Goal: Obtain resource: Obtain resource

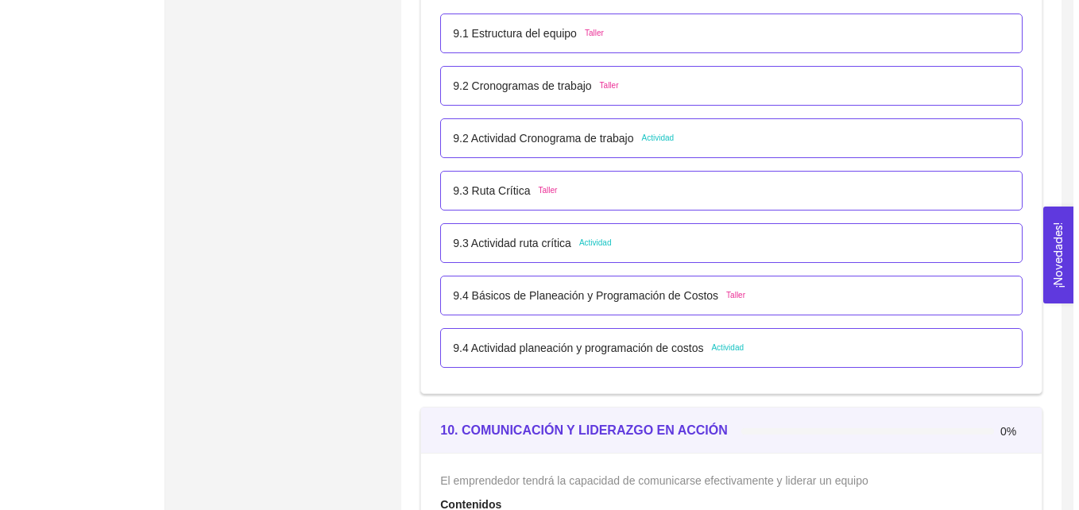
scroll to position [5398, 0]
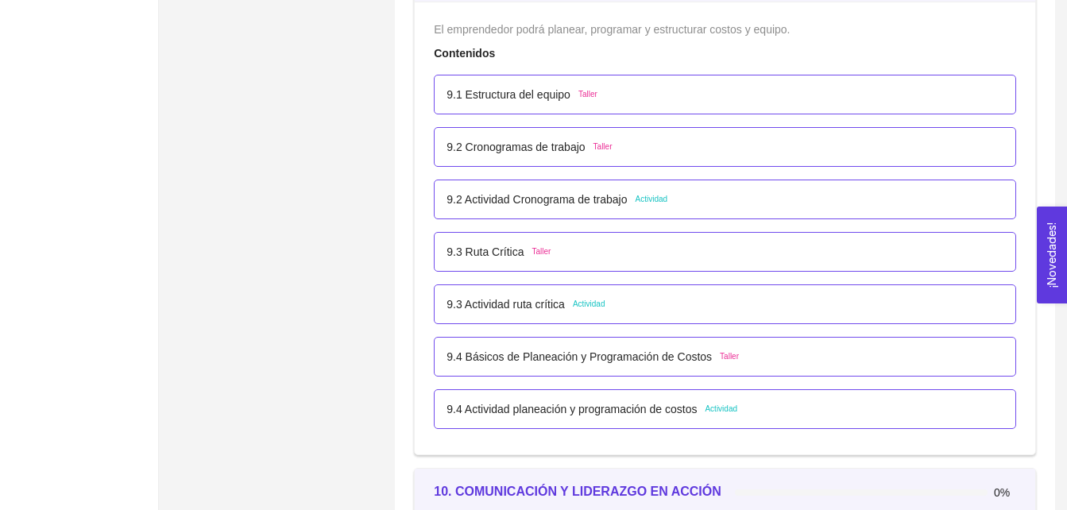
click at [651, 197] on span "Actividad" at bounding box center [652, 199] width 33 height 13
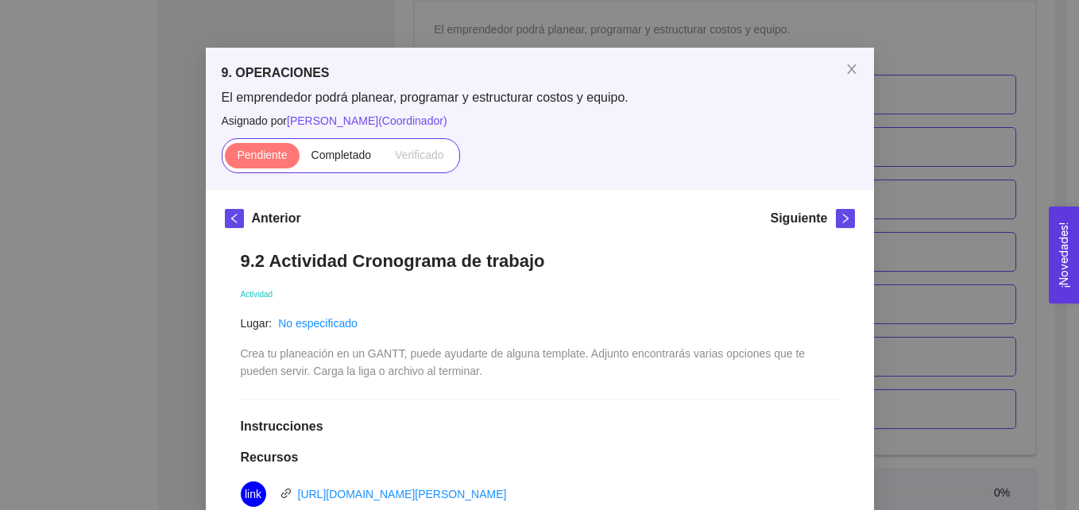
scroll to position [85, 0]
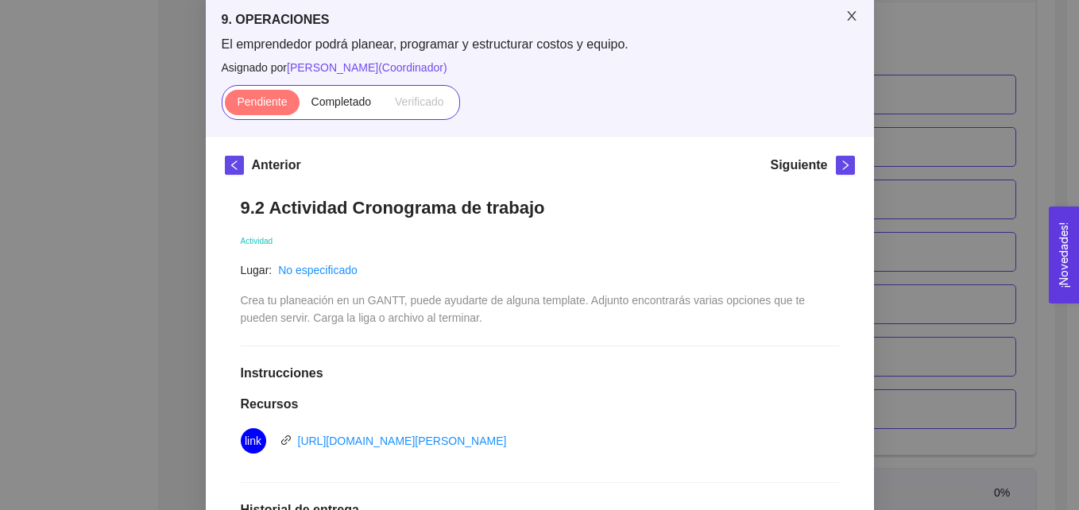
click at [845, 14] on icon "close" at bounding box center [851, 16] width 13 height 13
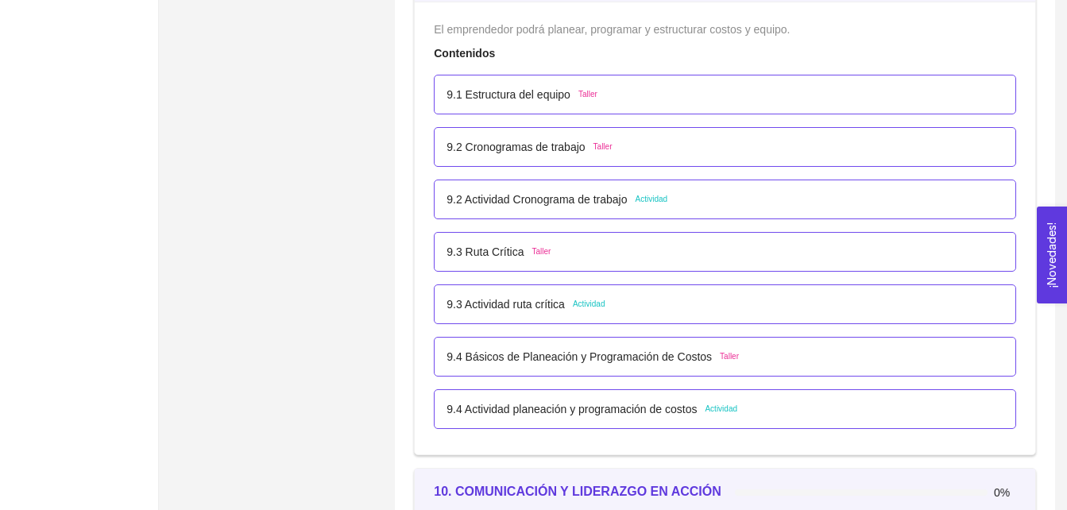
click at [654, 196] on span "Actividad" at bounding box center [652, 199] width 33 height 13
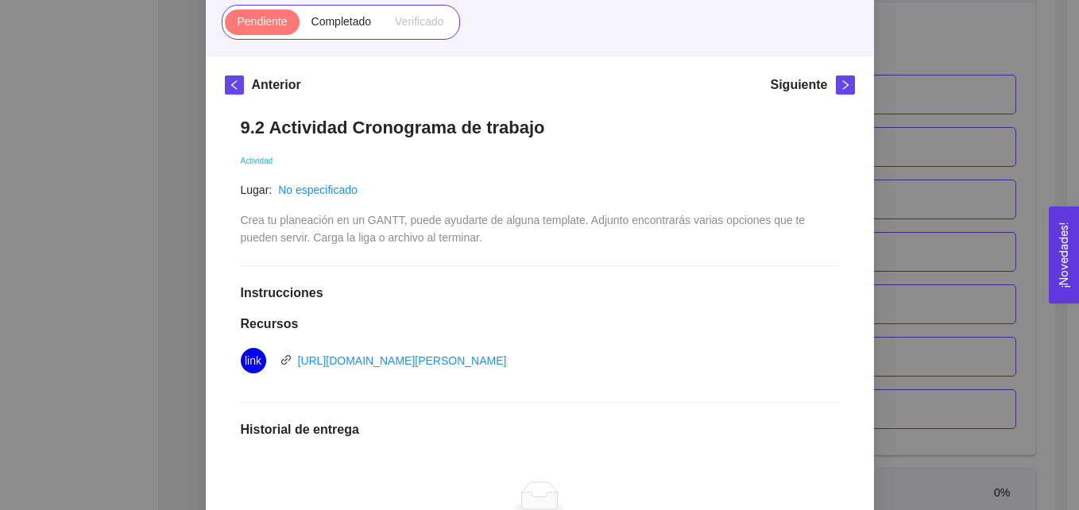
scroll to position [175, 0]
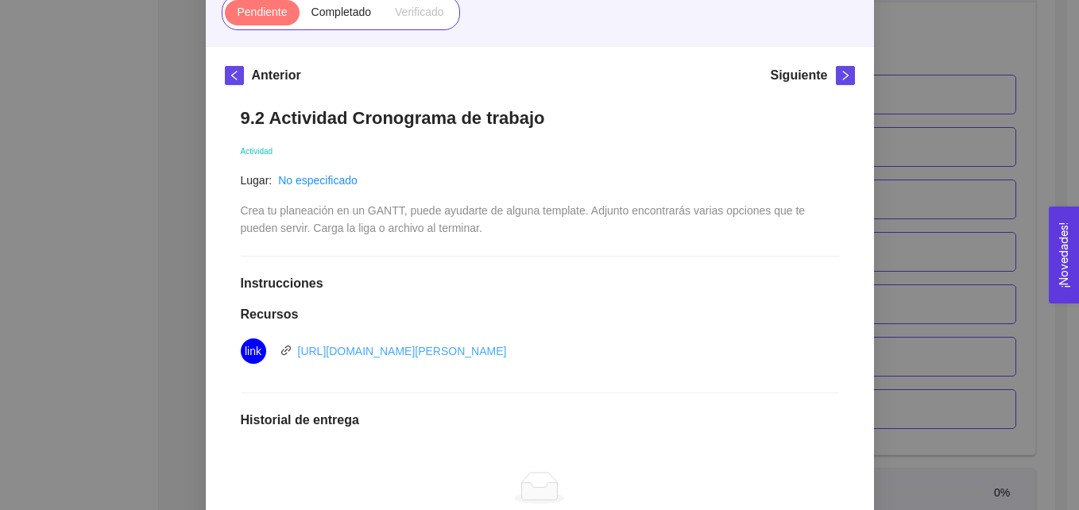
click at [478, 357] on link "[URL][DOMAIN_NAME][PERSON_NAME]" at bounding box center [402, 351] width 209 height 13
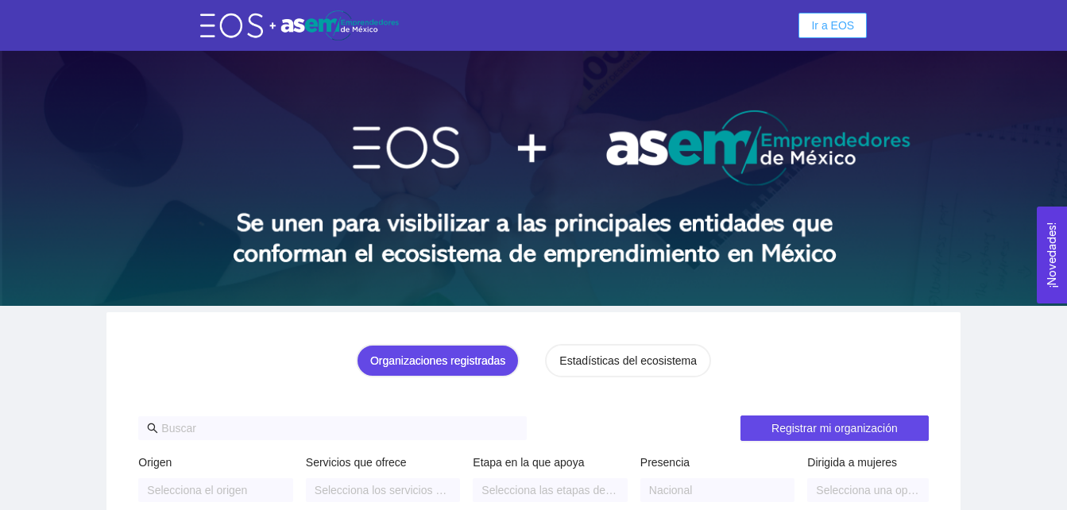
click at [815, 27] on span "Ir a EOS" at bounding box center [832, 25] width 43 height 17
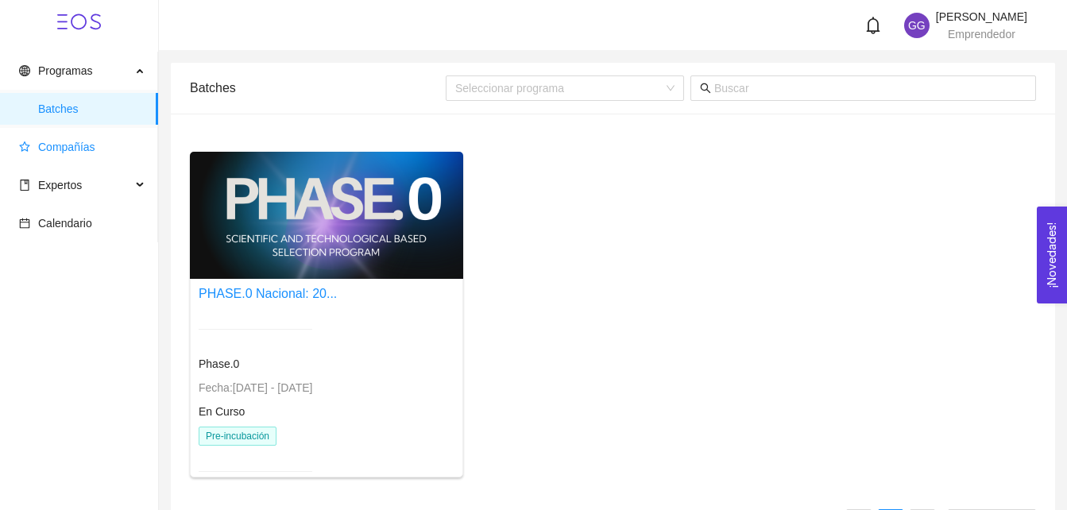
click at [78, 145] on span "Compañías" at bounding box center [66, 147] width 57 height 13
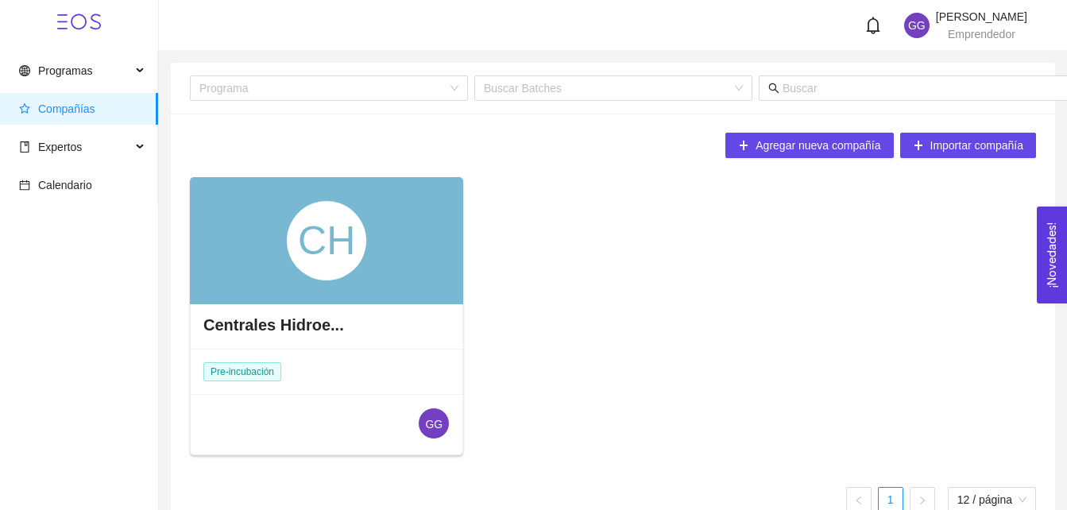
click at [386, 259] on div "CH" at bounding box center [326, 240] width 273 height 127
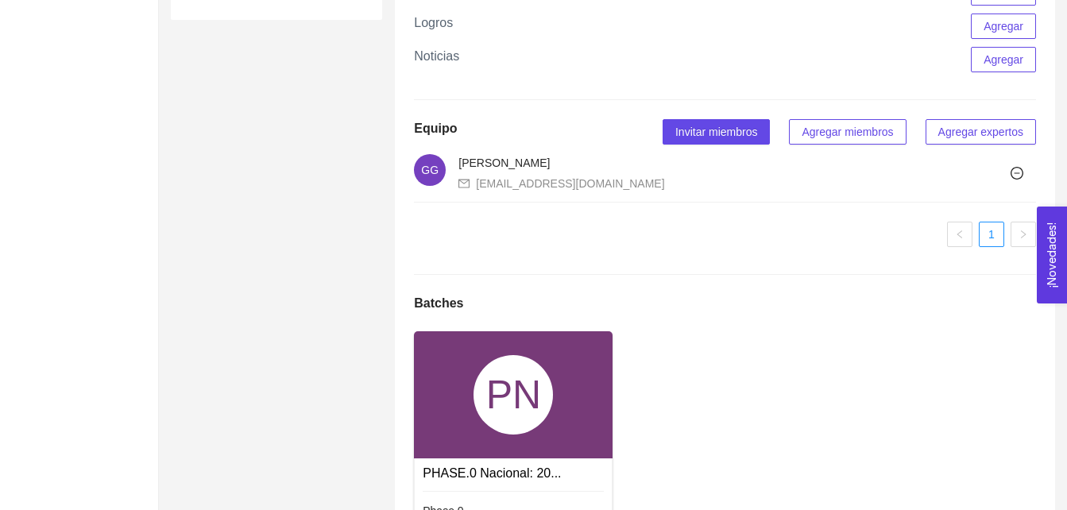
scroll to position [960, 0]
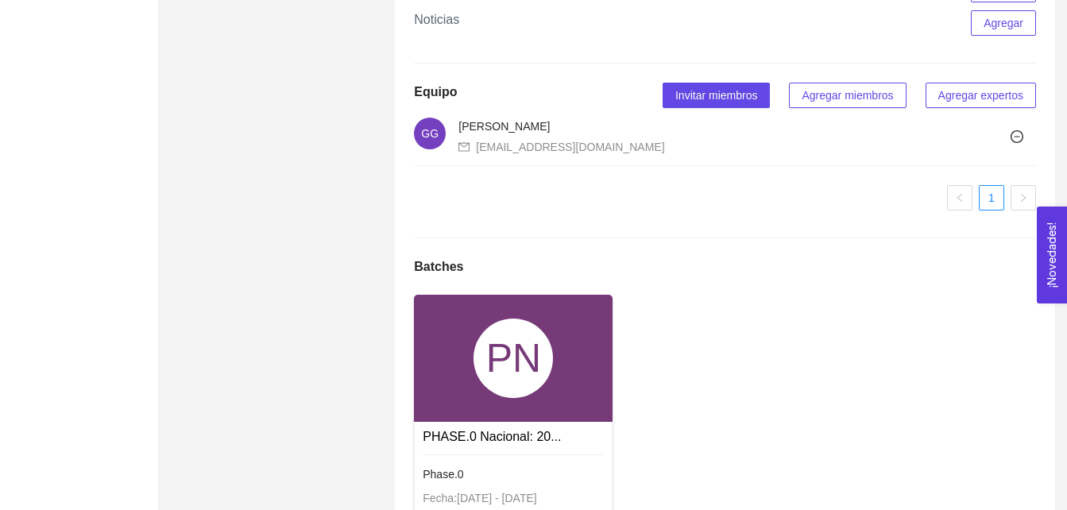
click at [493, 398] on div "PN" at bounding box center [513, 358] width 79 height 79
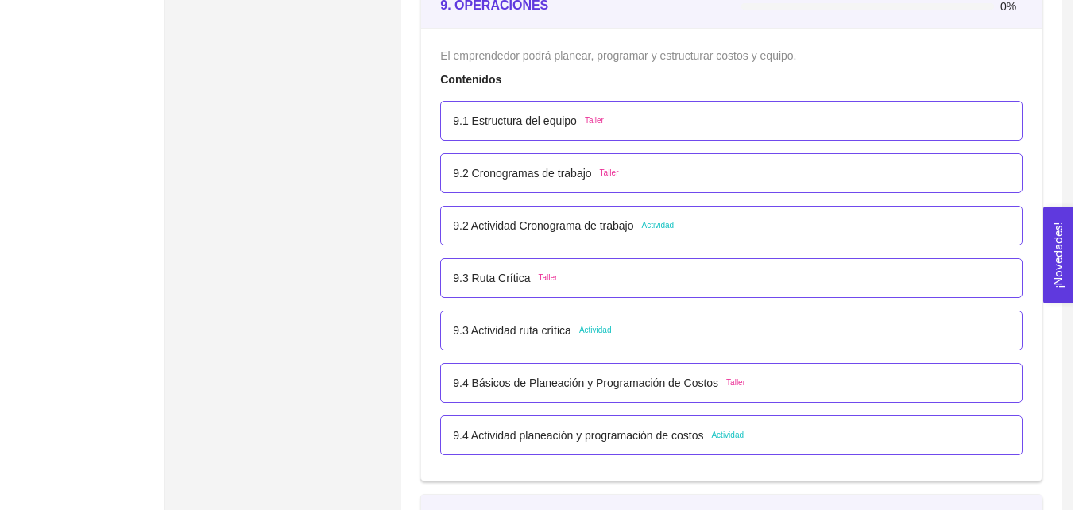
scroll to position [5384, 0]
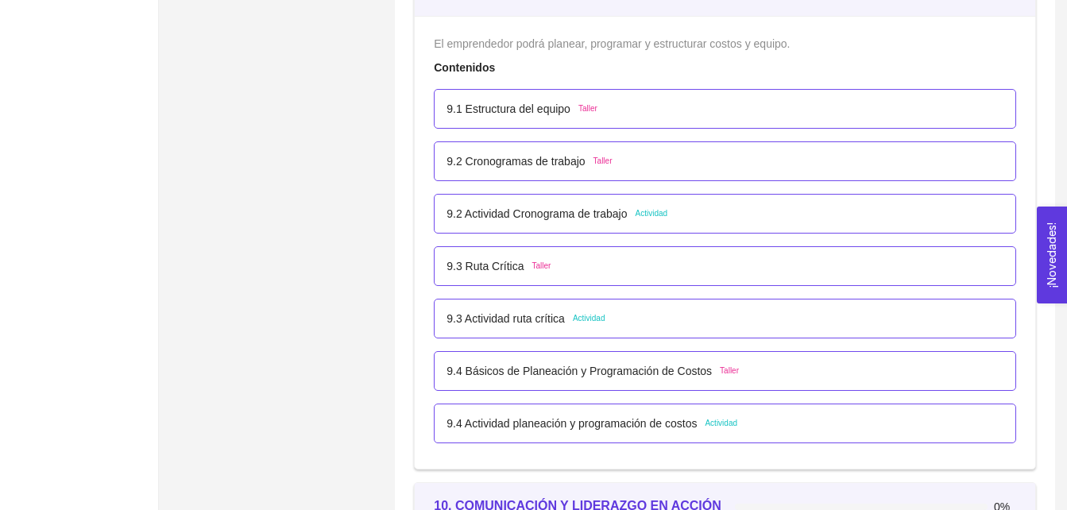
click at [590, 319] on span "Actividad" at bounding box center [589, 318] width 33 height 13
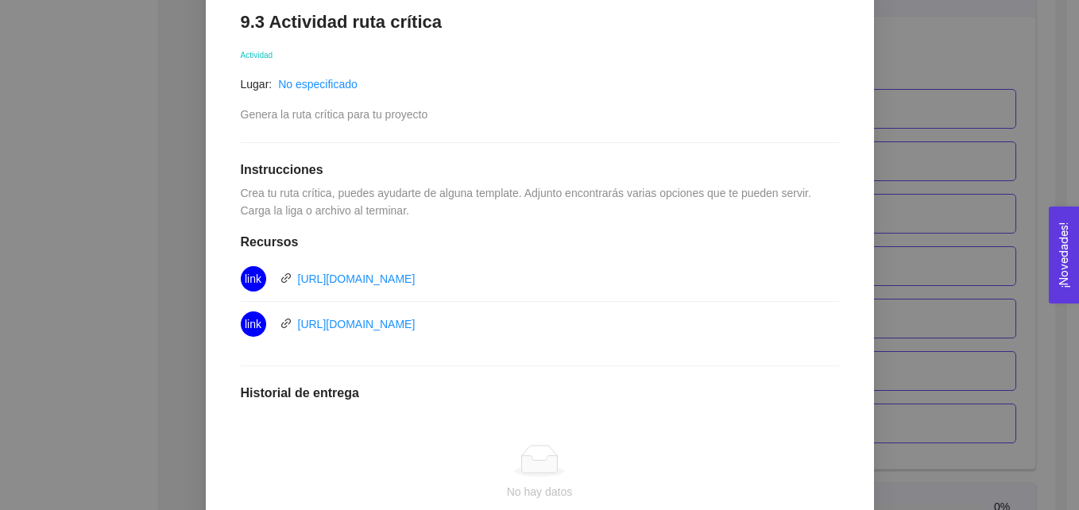
scroll to position [274, 0]
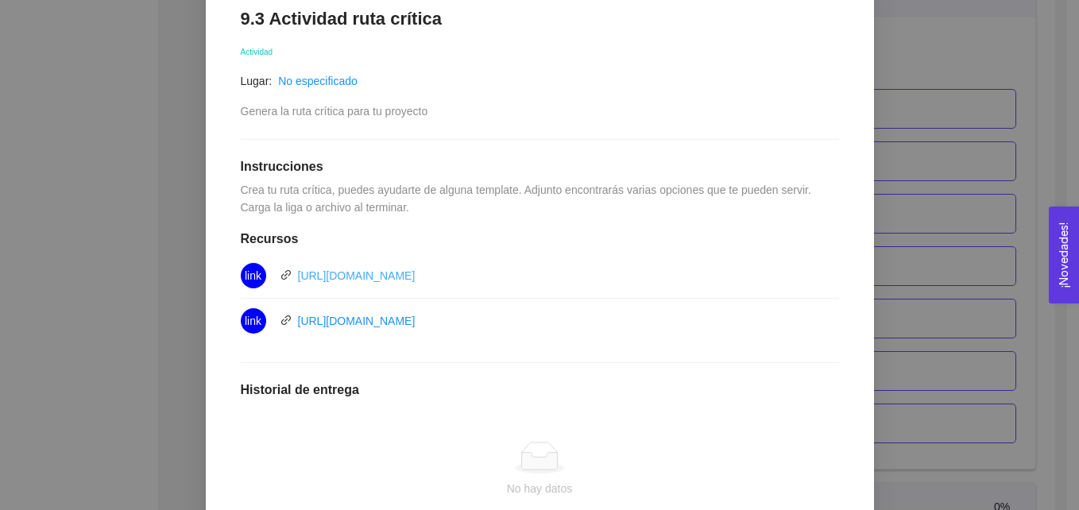
click at [416, 276] on link "https://miro.com/es/plantillas/diagrama-de-pert/" at bounding box center [357, 275] width 118 height 13
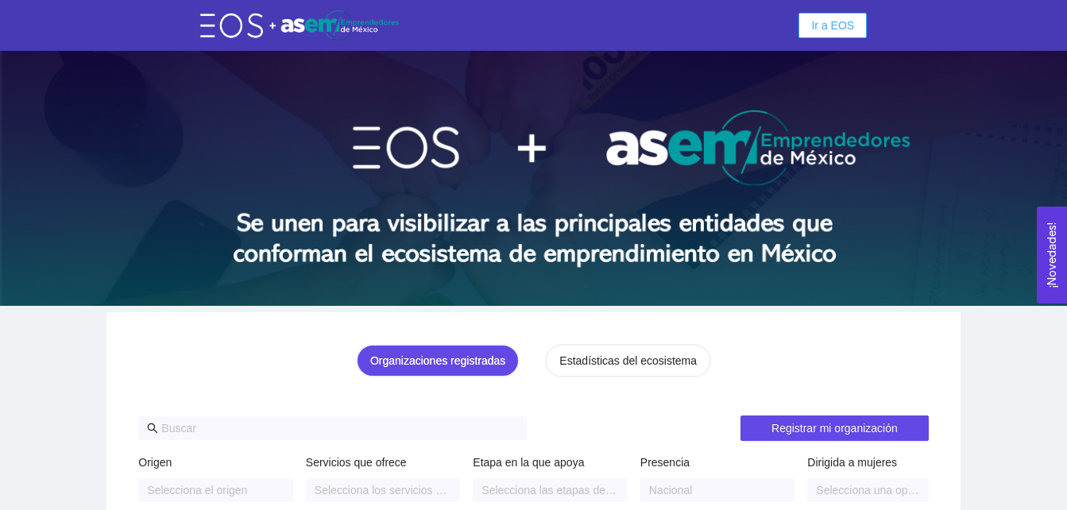
click at [834, 23] on span "Ir a EOS" at bounding box center [832, 25] width 43 height 17
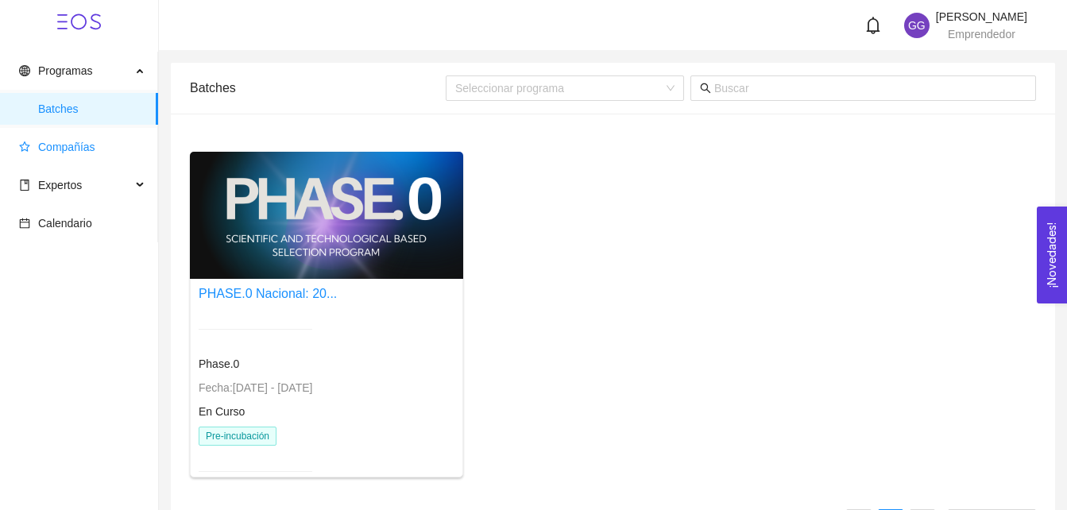
click at [80, 142] on span "Compañías" at bounding box center [66, 147] width 57 height 13
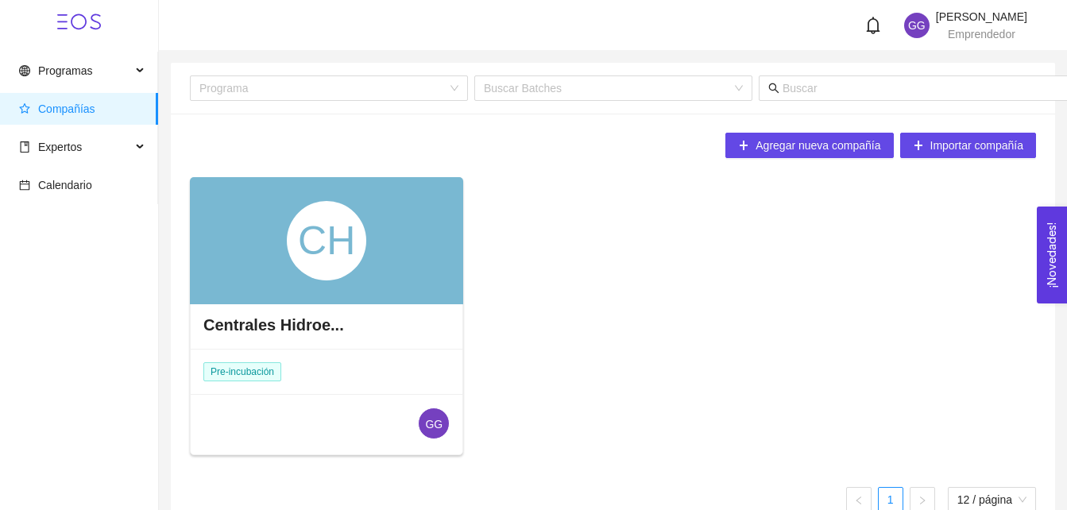
click at [271, 250] on div "CH" at bounding box center [326, 240] width 273 height 127
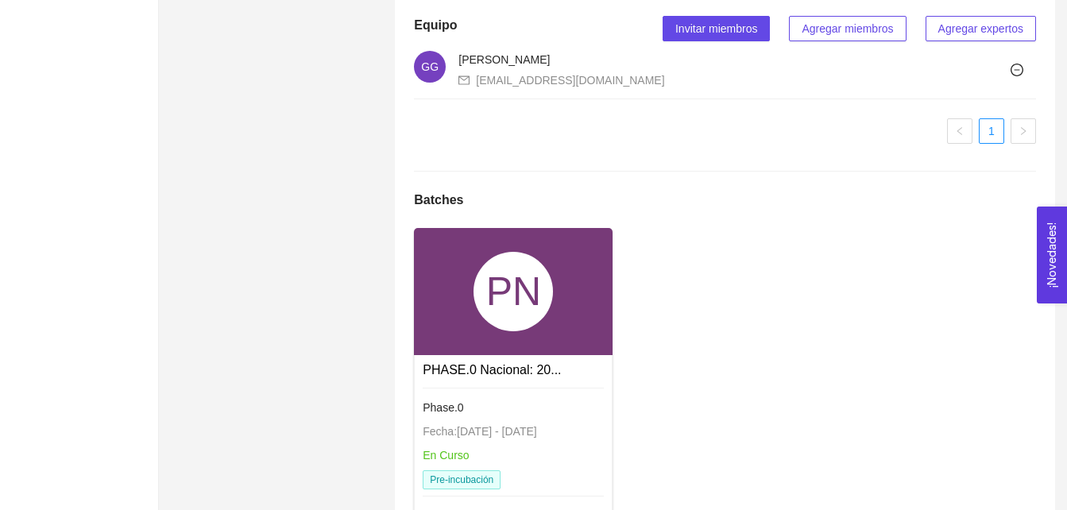
click at [490, 331] on div "PN" at bounding box center [513, 291] width 79 height 79
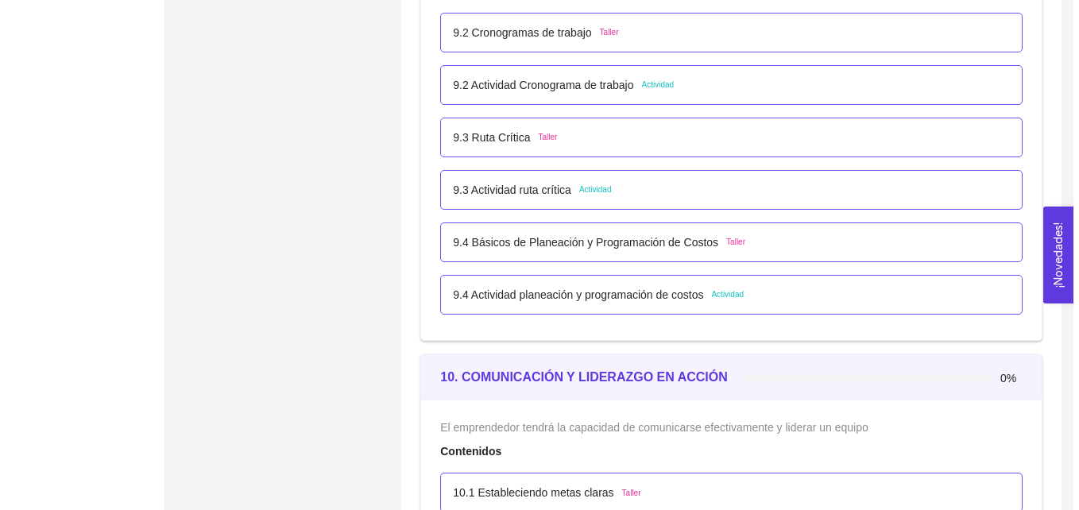
scroll to position [5537, 0]
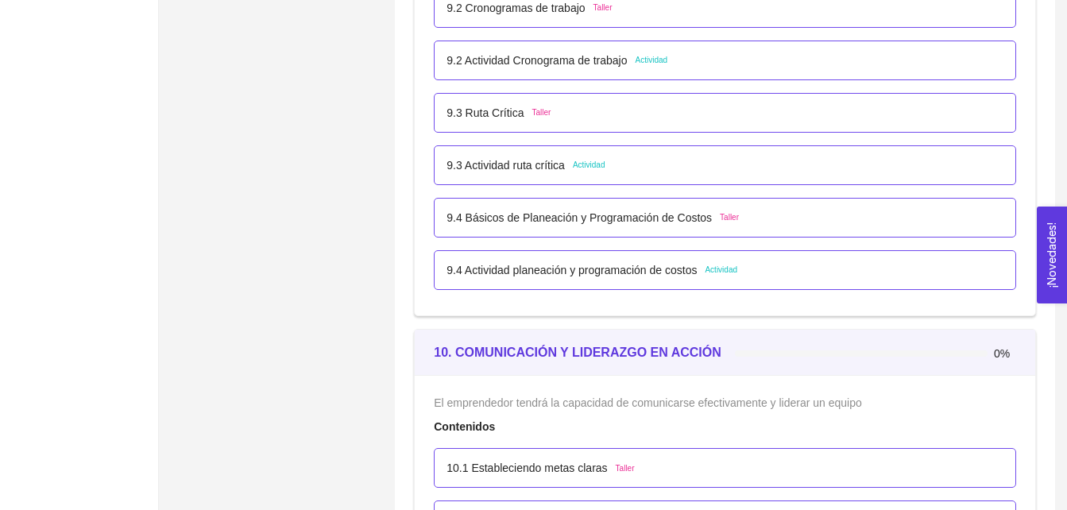
click at [534, 110] on span "Taller" at bounding box center [541, 112] width 19 height 13
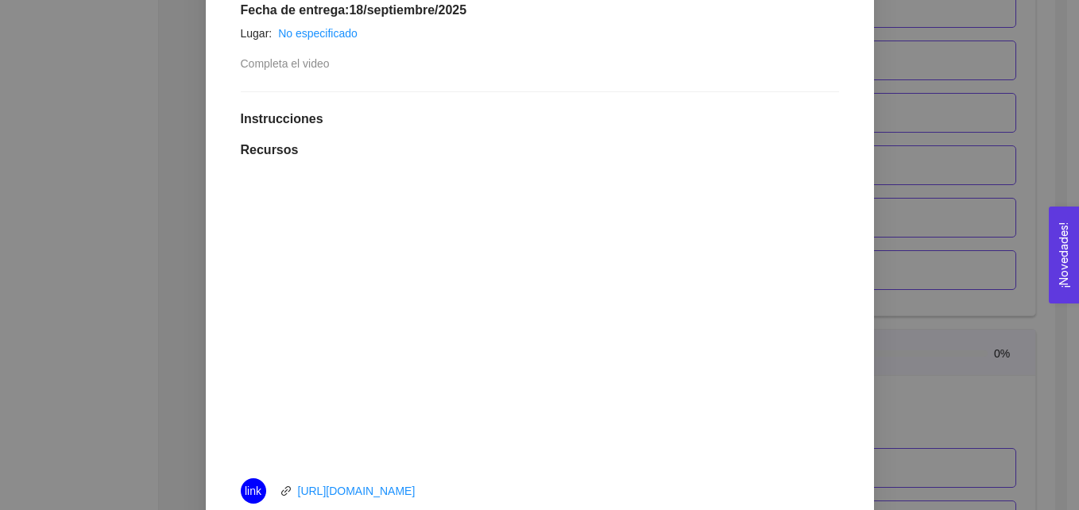
scroll to position [378, 0]
